Goal: Use online tool/utility: Utilize a website feature to perform a specific function

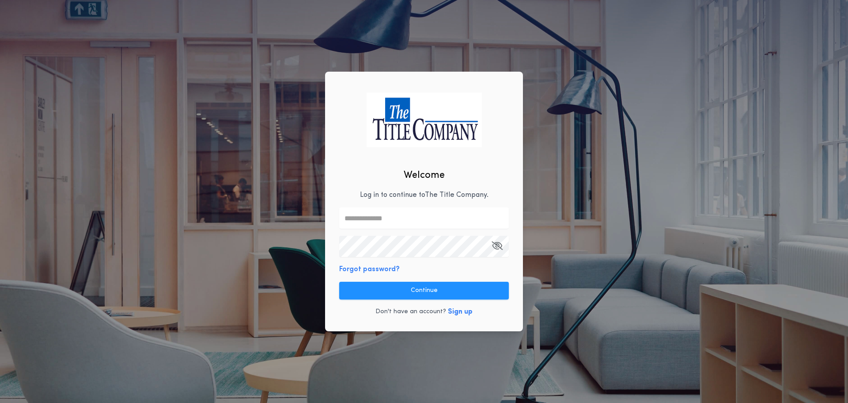
click at [404, 216] on input "text" at bounding box center [424, 217] width 170 height 21
type input "**********"
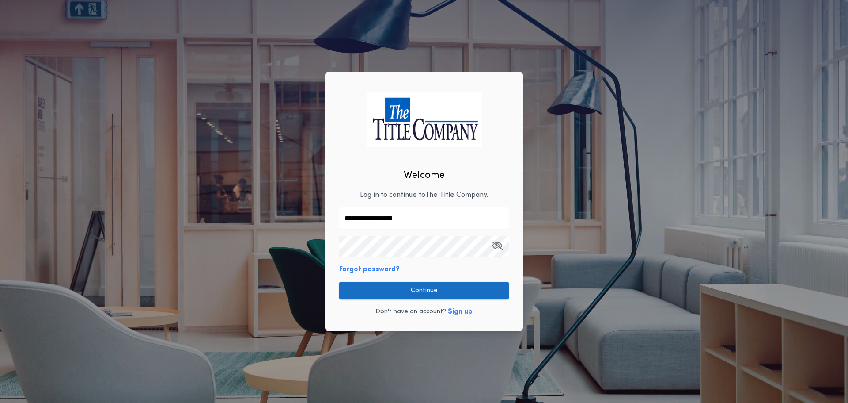
click at [363, 293] on button "Continue" at bounding box center [424, 290] width 170 height 18
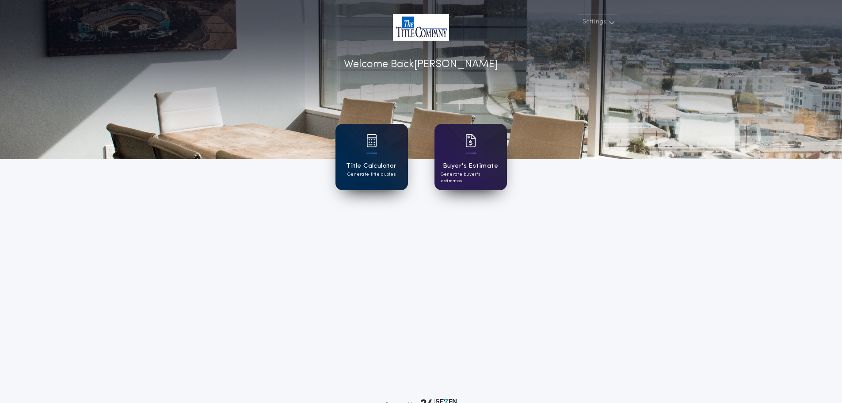
click at [363, 166] on h1 "Title Calculator" at bounding box center [371, 166] width 50 height 10
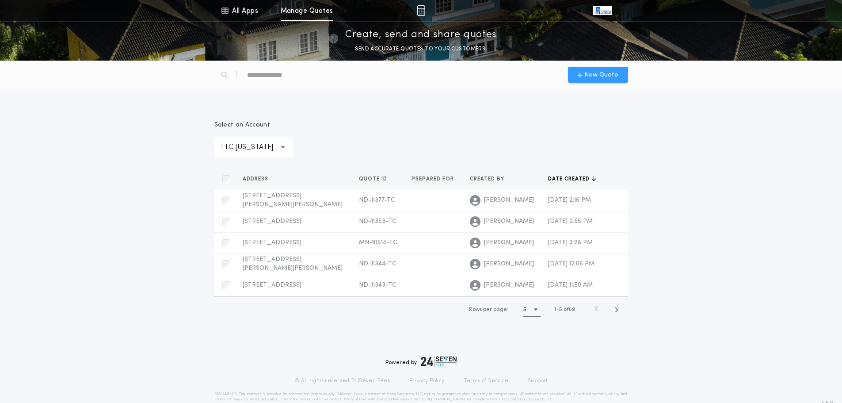
click at [587, 75] on span "New Quote" at bounding box center [601, 74] width 34 height 9
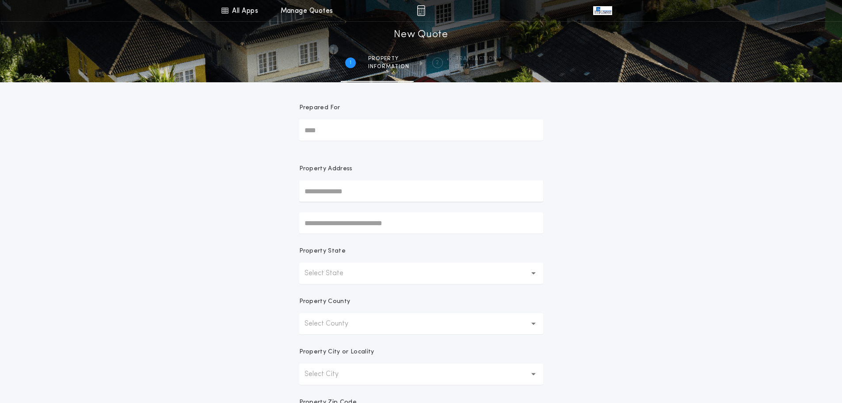
click at [358, 198] on input "text" at bounding box center [421, 190] width 244 height 21
click at [368, 208] on button "[STREET_ADDRESS][PERSON_NAME]" at bounding box center [421, 208] width 244 height 13
type input "**********"
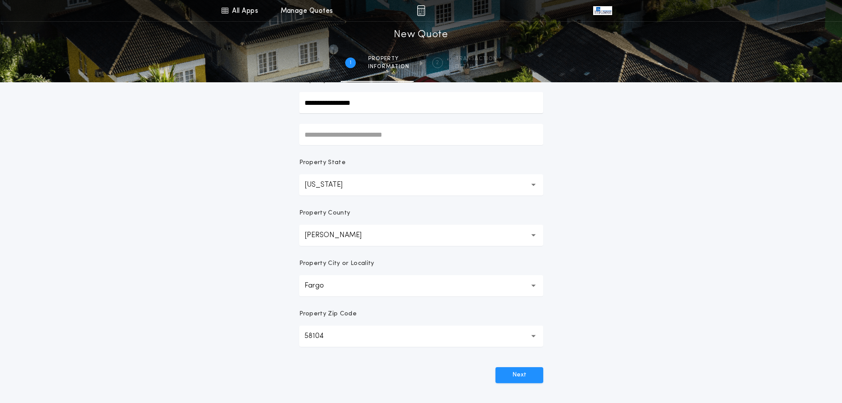
scroll to position [133, 0]
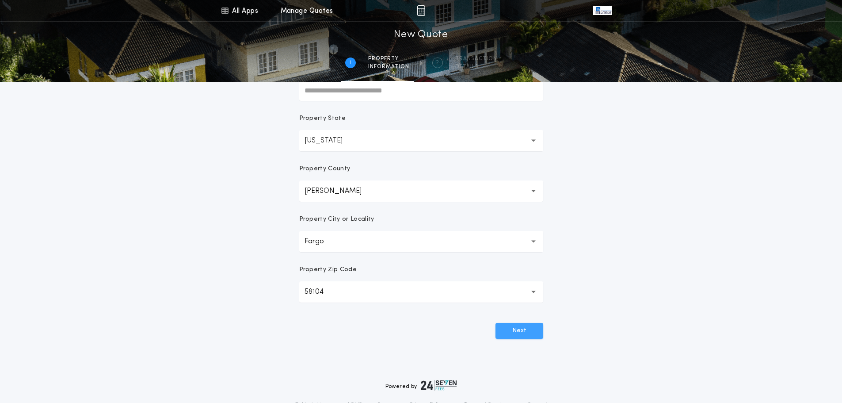
click at [525, 331] on button "Next" at bounding box center [519, 331] width 48 height 16
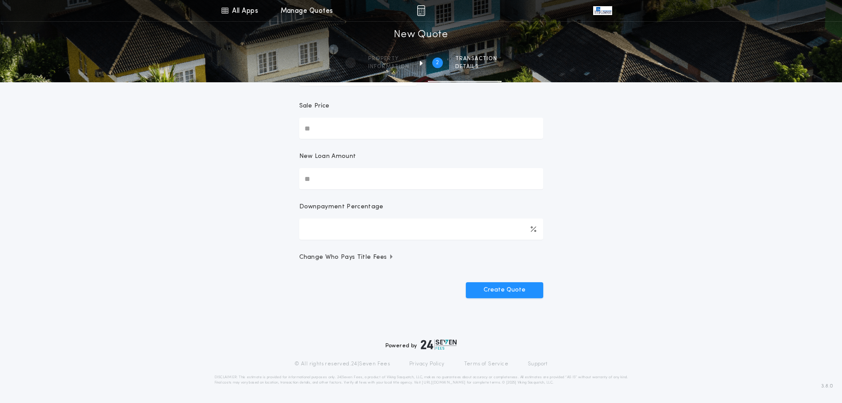
scroll to position [0, 0]
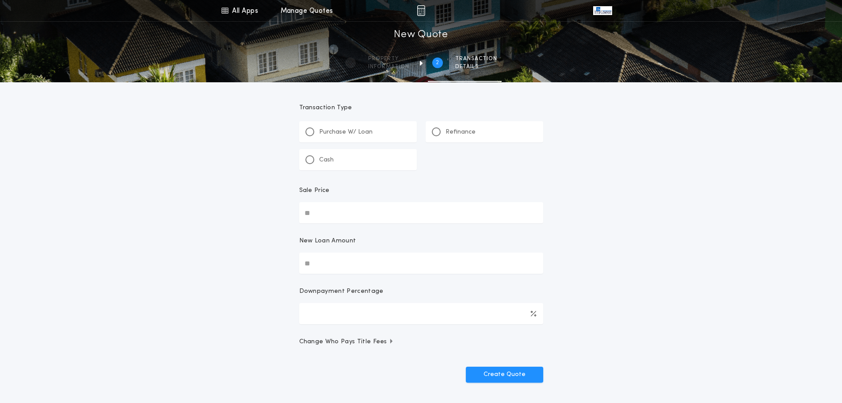
click at [441, 136] on div "Refinance" at bounding box center [454, 131] width 44 height 9
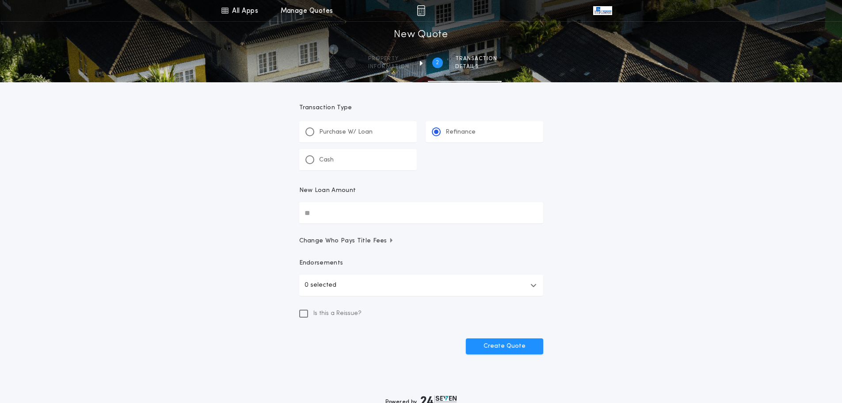
click at [358, 212] on input "New Loan Amount" at bounding box center [421, 212] width 244 height 21
type input "*******"
click at [335, 285] on button "0 selected" at bounding box center [421, 284] width 244 height 21
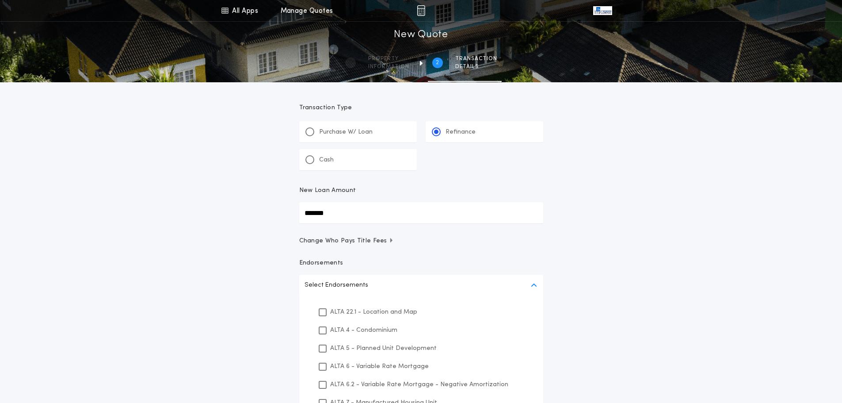
scroll to position [133, 0]
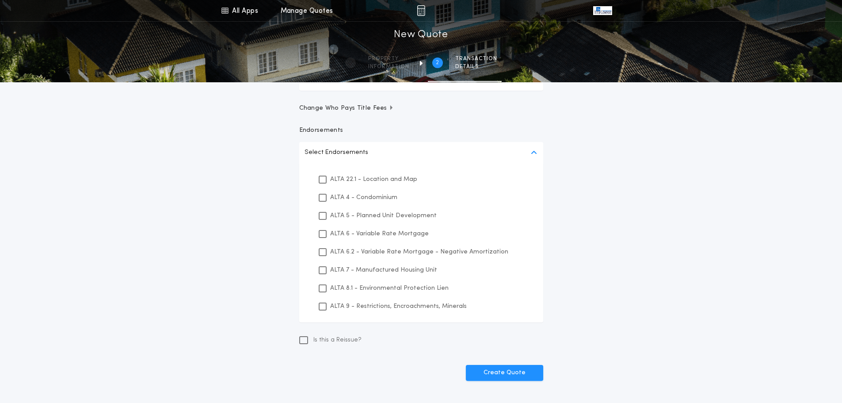
click at [379, 288] on p "ALTA 8.1 - Environmental Protection Lien" at bounding box center [389, 287] width 118 height 9
click at [379, 302] on p "ALTA 9 - Restrictions, Encroachments, Minerals" at bounding box center [398, 305] width 137 height 9
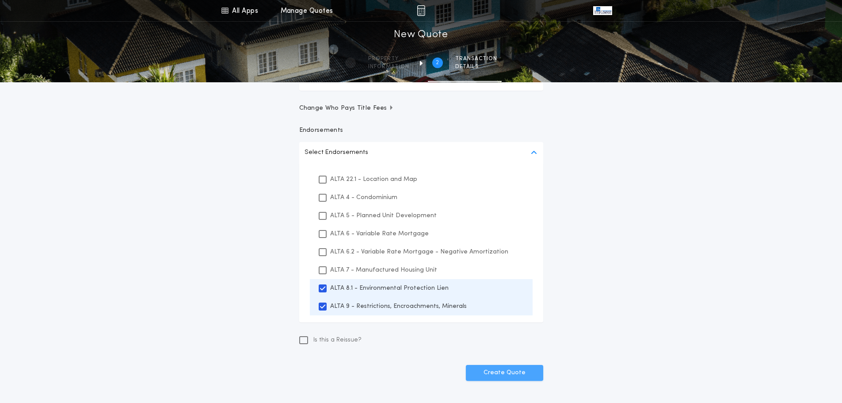
click at [524, 376] on button "Create Quote" at bounding box center [504, 373] width 77 height 16
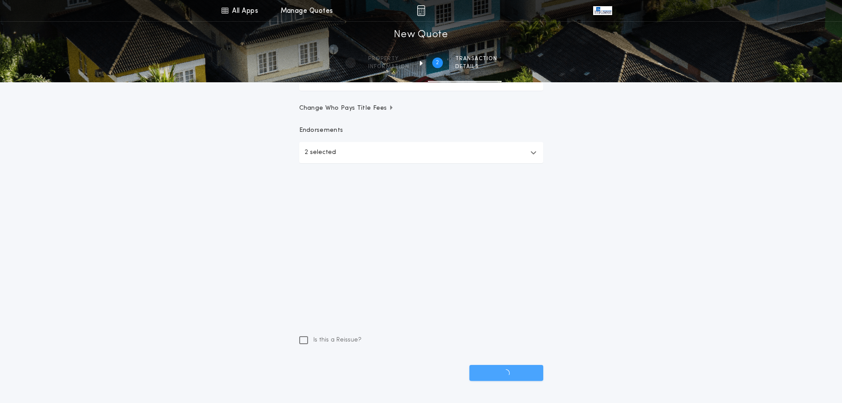
scroll to position [56, 0]
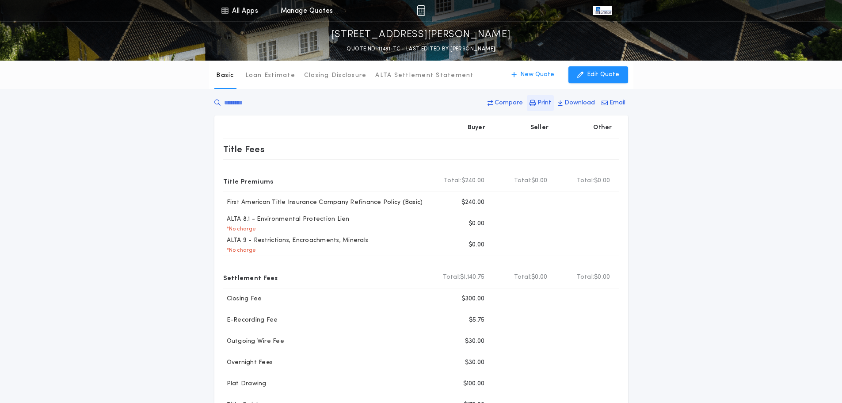
click at [541, 104] on p "Print" at bounding box center [544, 103] width 14 height 9
click at [602, 79] on p "Edit Quote" at bounding box center [603, 74] width 32 height 9
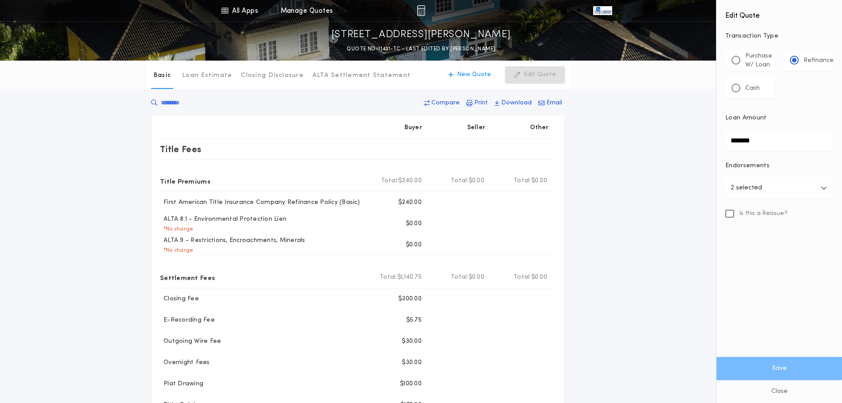
click at [771, 138] on input "*******" at bounding box center [779, 139] width 108 height 21
type input "********"
click at [772, 373] on button "Save" at bounding box center [778, 368] width 125 height 23
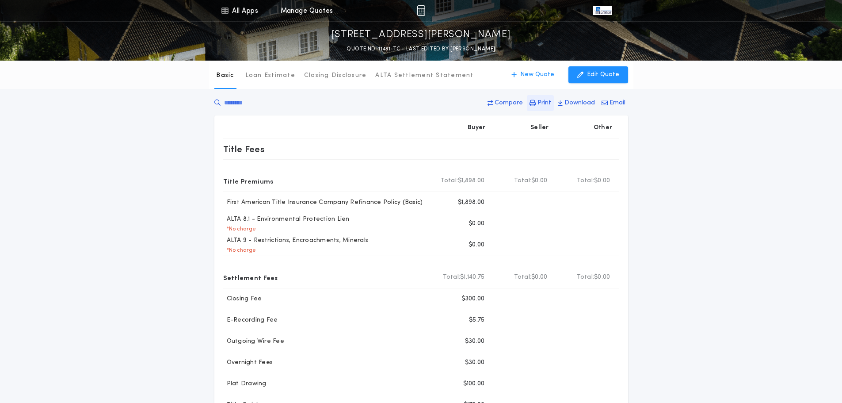
click at [542, 101] on p "Print" at bounding box center [544, 103] width 14 height 9
